Goal: Navigation & Orientation: Find specific page/section

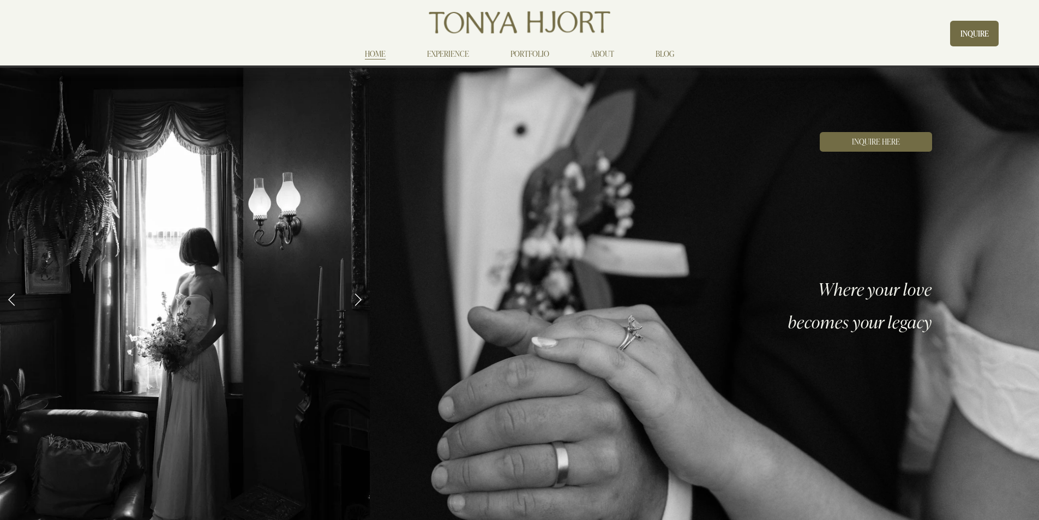
click at [604, 52] on link "ABOUT" at bounding box center [602, 53] width 23 height 13
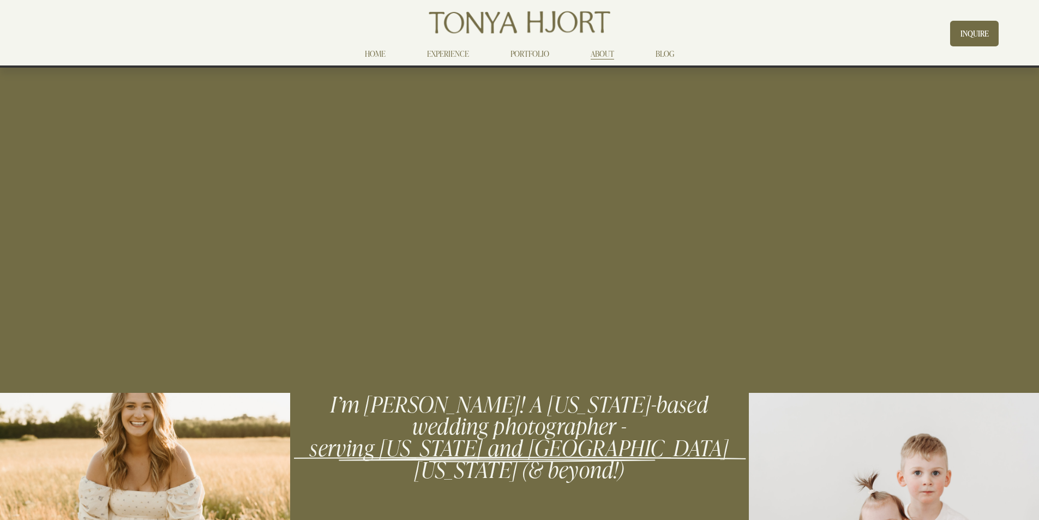
click at [525, 56] on link "PORTFOLIO" at bounding box center [529, 53] width 39 height 13
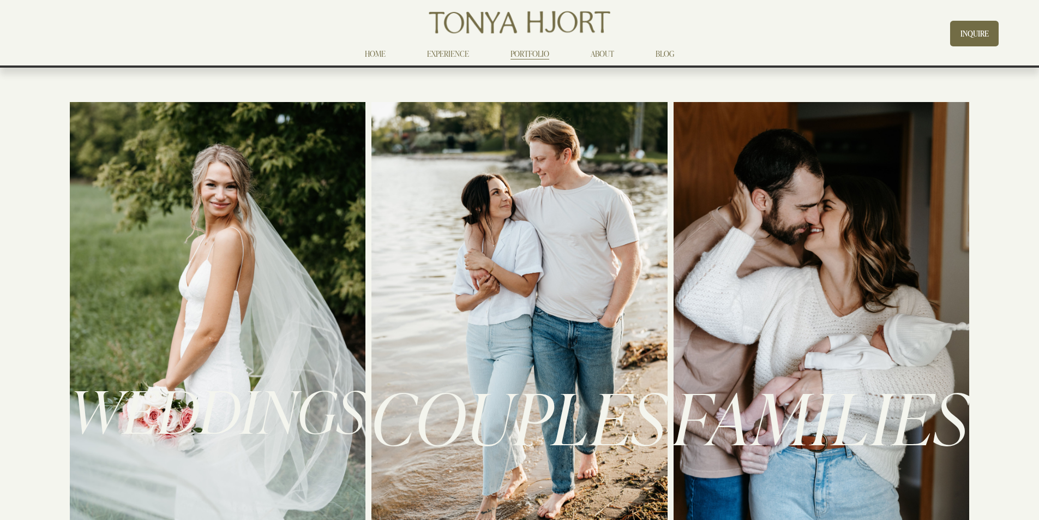
click at [597, 53] on link "ABOUT" at bounding box center [602, 53] width 23 height 13
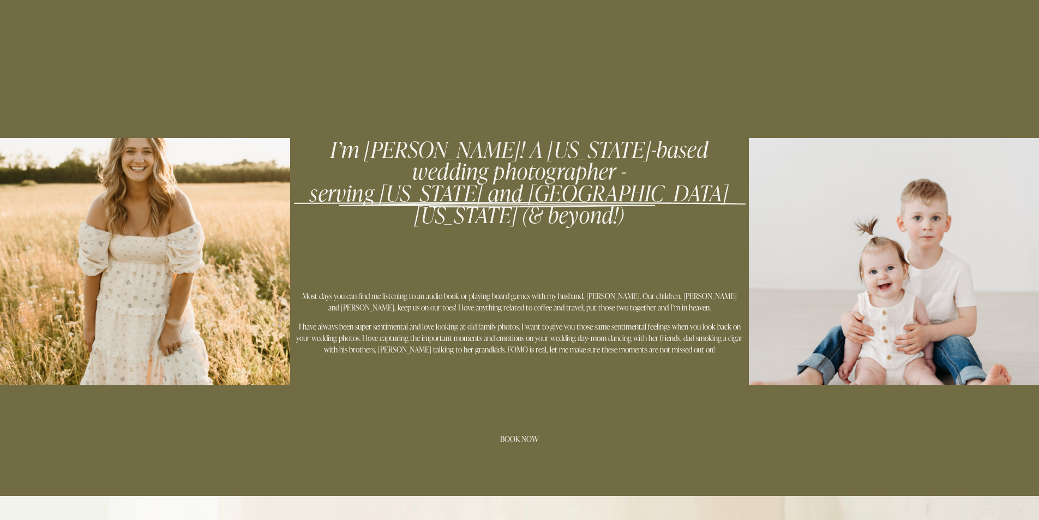
scroll to position [273, 0]
